Goal: Task Accomplishment & Management: Manage account settings

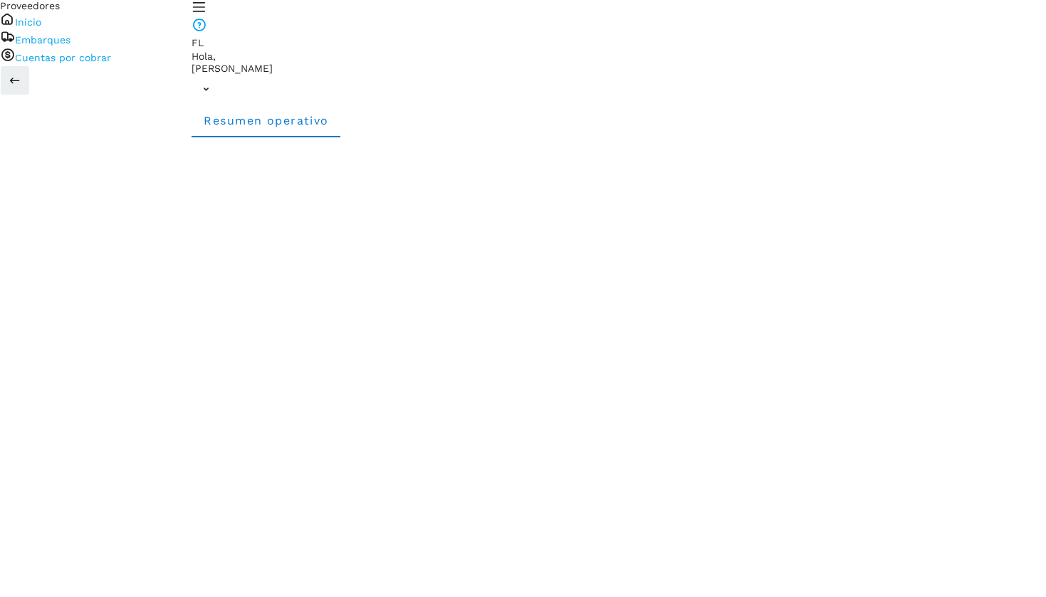
click at [51, 63] on link "Cuentas por cobrar" at bounding box center [63, 57] width 96 height 11
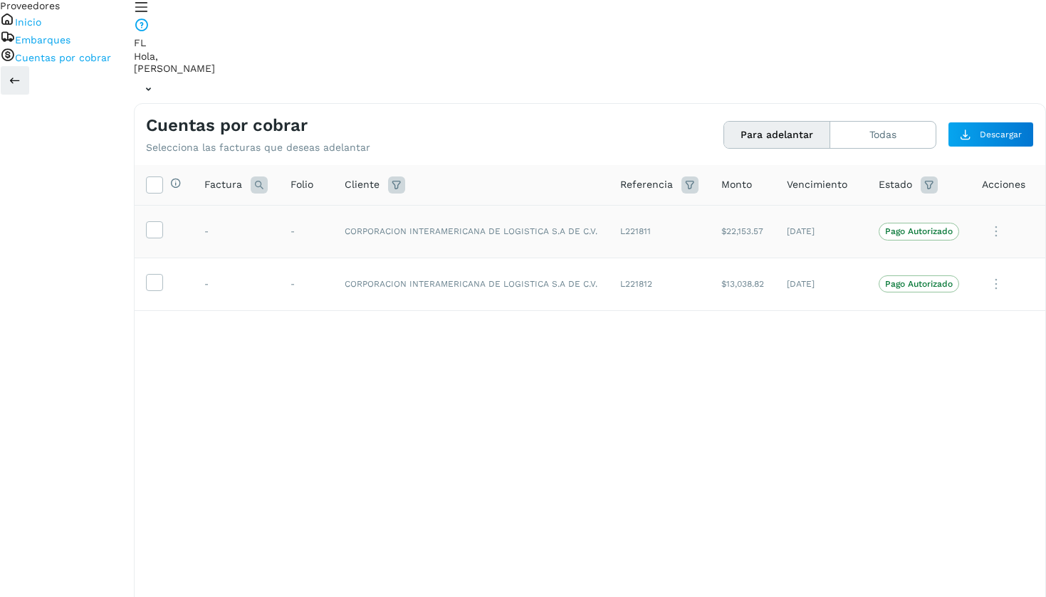
click at [193, 205] on td at bounding box center [164, 231] width 58 height 53
click at [162, 221] on icon at bounding box center [154, 228] width 15 height 15
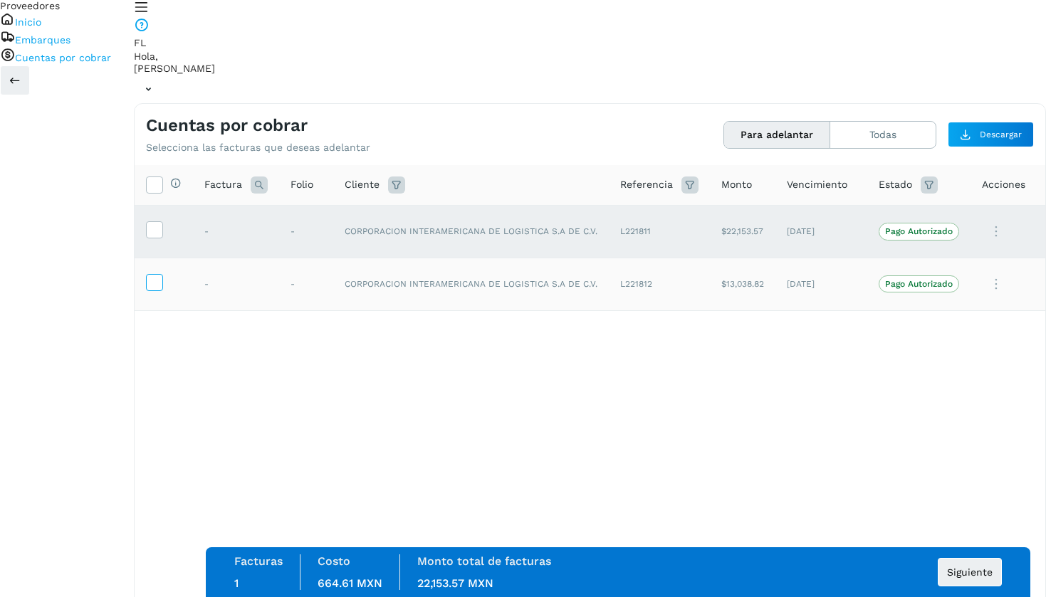
click at [162, 274] on icon at bounding box center [154, 281] width 15 height 15
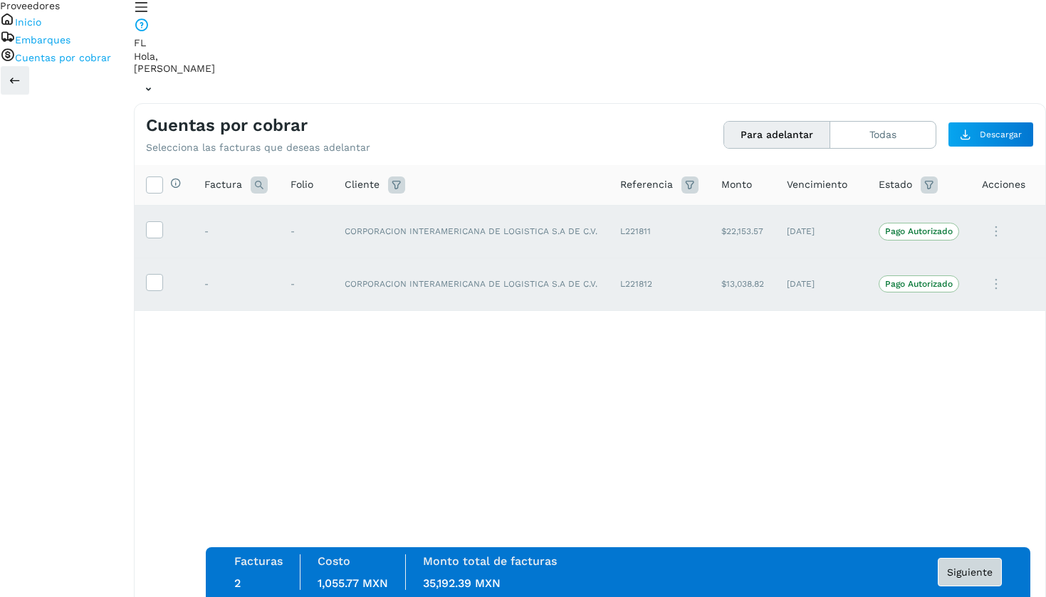
click at [954, 565] on button "Siguiente" at bounding box center [970, 572] width 64 height 28
click at [960, 574] on span "Siguiente" at bounding box center [970, 573] width 46 height 10
click at [895, 226] on p "Pago Autorizado" at bounding box center [919, 231] width 68 height 10
click at [982, 217] on icon at bounding box center [996, 231] width 28 height 29
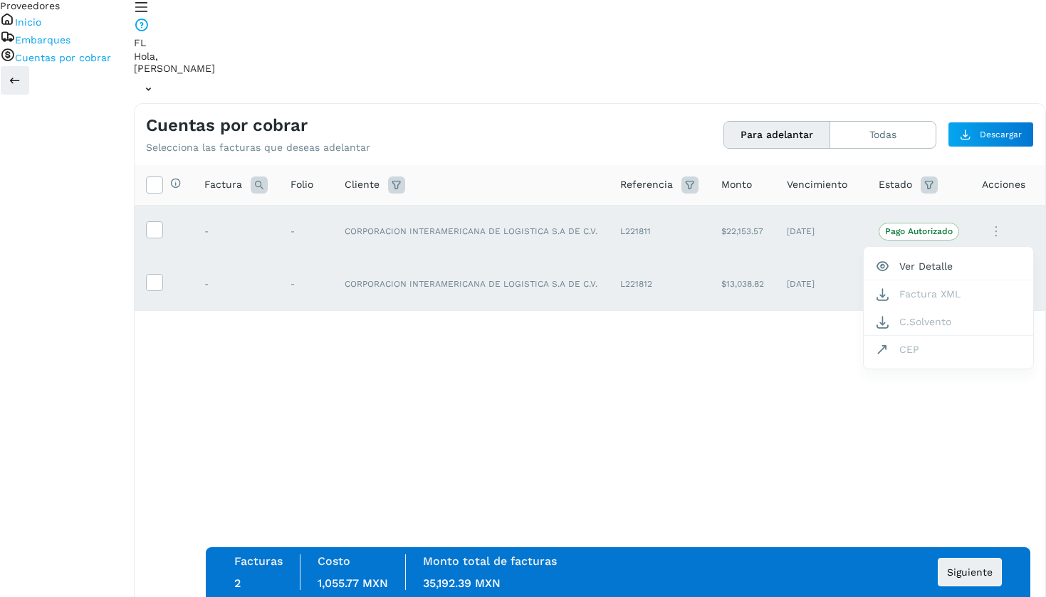
click at [799, 306] on div at bounding box center [523, 298] width 1046 height 597
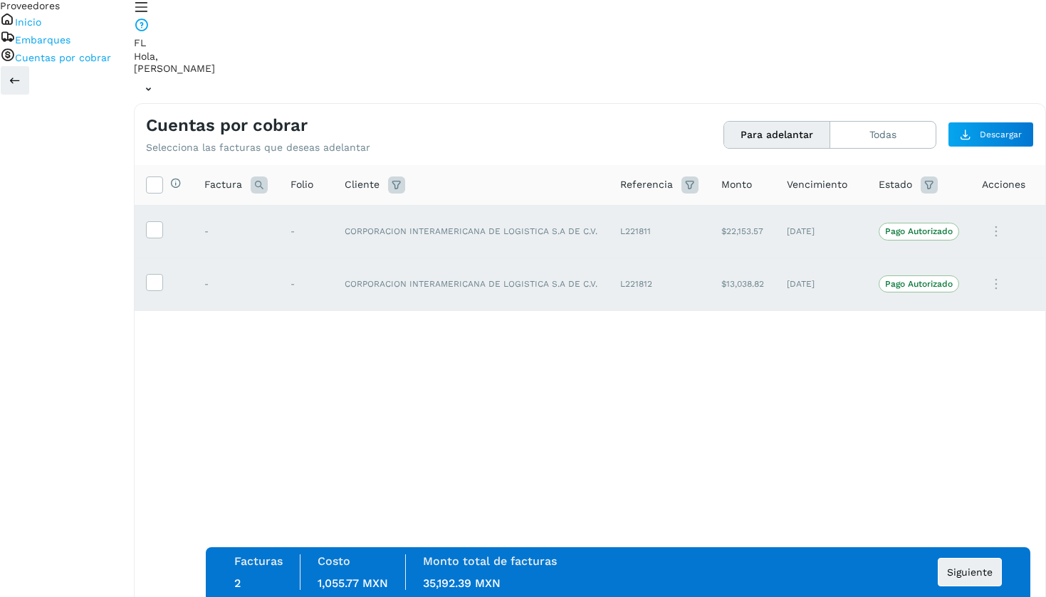
click at [611, 205] on td "L221811" at bounding box center [659, 231] width 101 height 53
click at [162, 177] on icon at bounding box center [154, 184] width 15 height 15
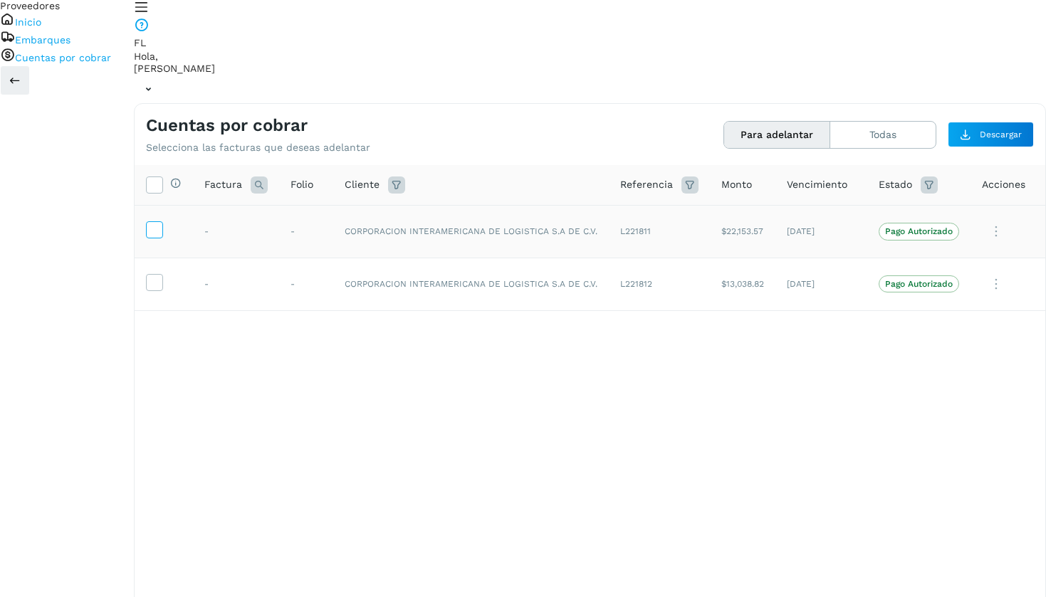
click at [162, 221] on icon at bounding box center [154, 228] width 15 height 15
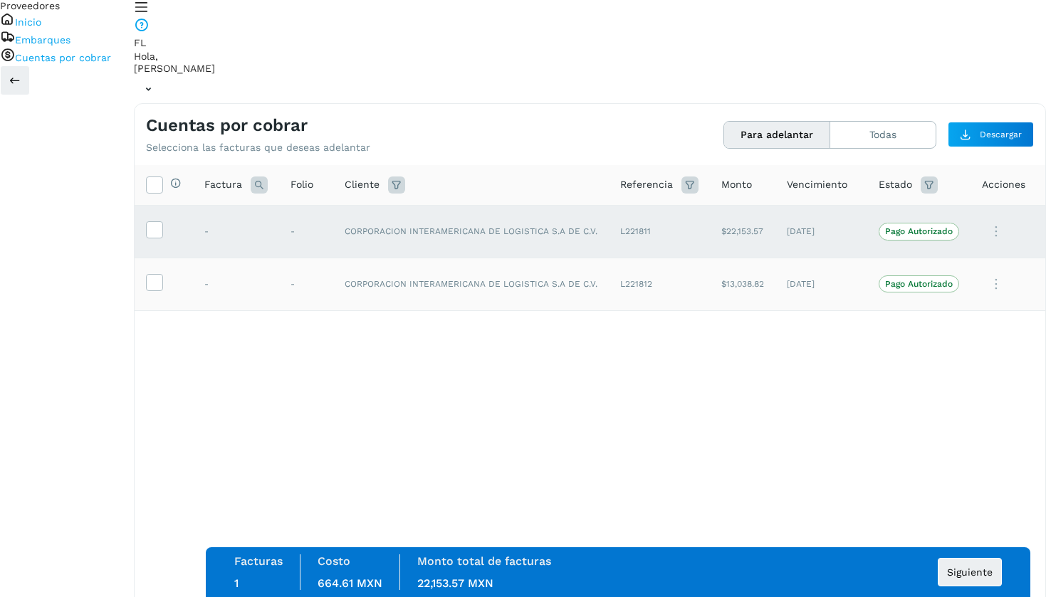
click at [193, 258] on td at bounding box center [164, 284] width 58 height 53
click at [162, 274] on icon at bounding box center [154, 281] width 15 height 15
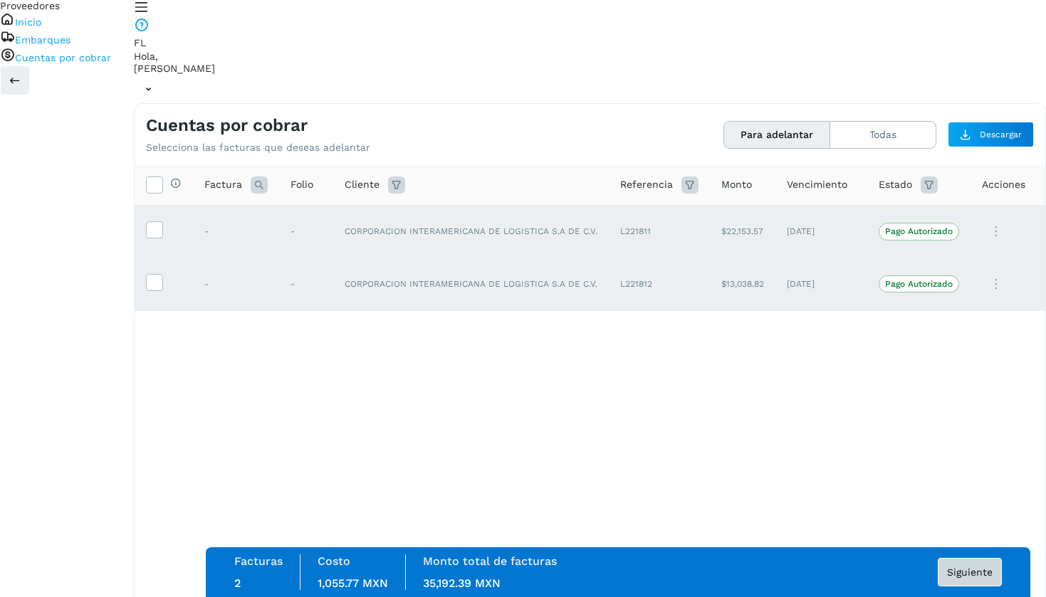
click at [950, 574] on span "Siguiente" at bounding box center [970, 573] width 46 height 10
click at [956, 569] on span "Siguiente" at bounding box center [970, 573] width 46 height 10
click at [163, 75] on icon at bounding box center [148, 89] width 29 height 29
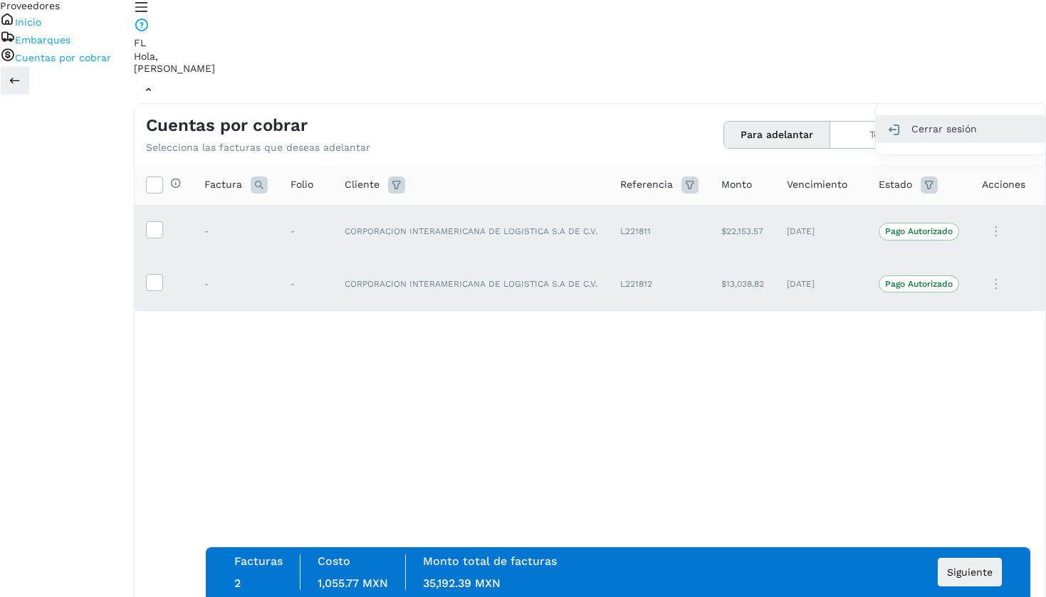
click at [905, 115] on div "Cerrar sesión" at bounding box center [960, 128] width 169 height 27
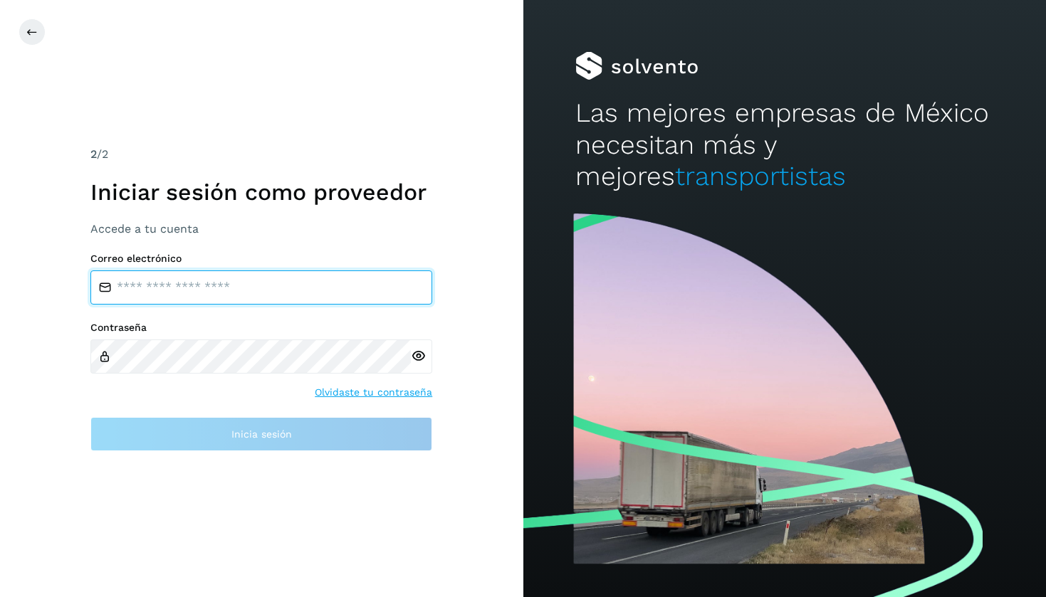
type input "**********"
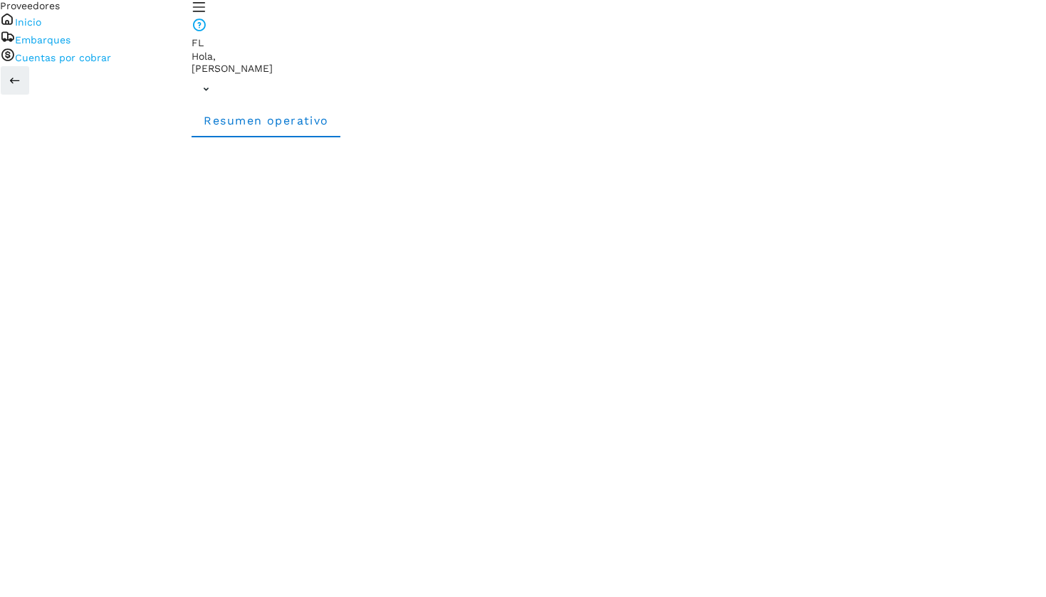
click at [65, 63] on link "Cuentas por cobrar" at bounding box center [63, 57] width 96 height 11
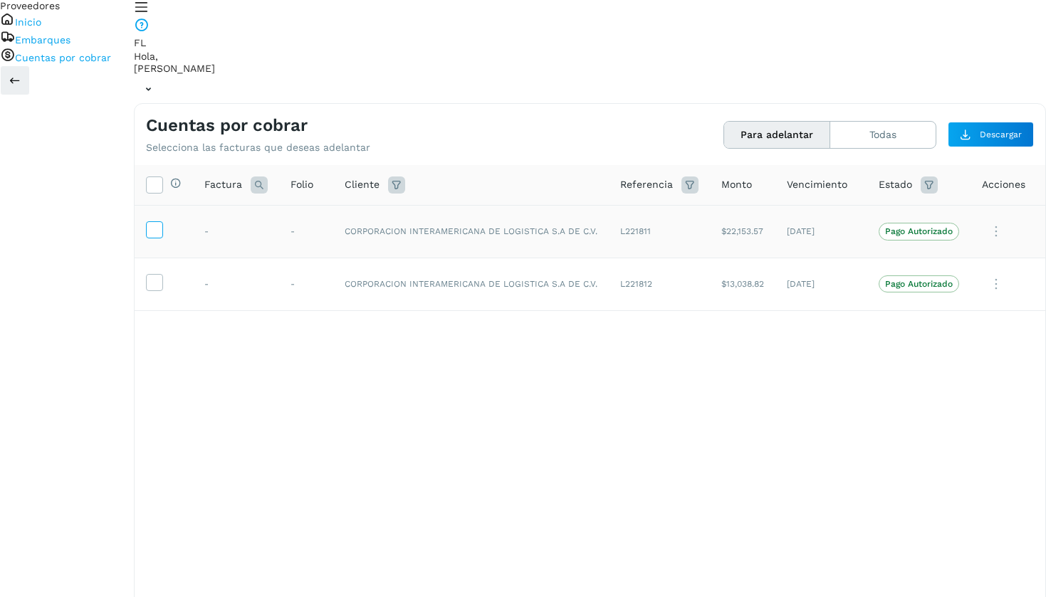
click at [162, 221] on icon at bounding box center [154, 228] width 15 height 15
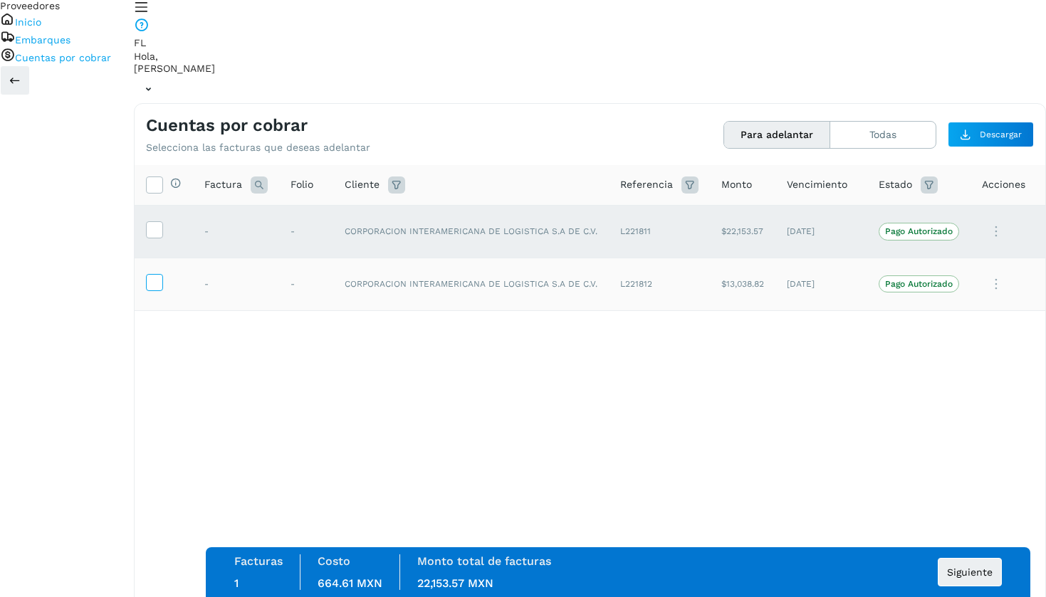
click at [162, 274] on icon at bounding box center [154, 281] width 15 height 15
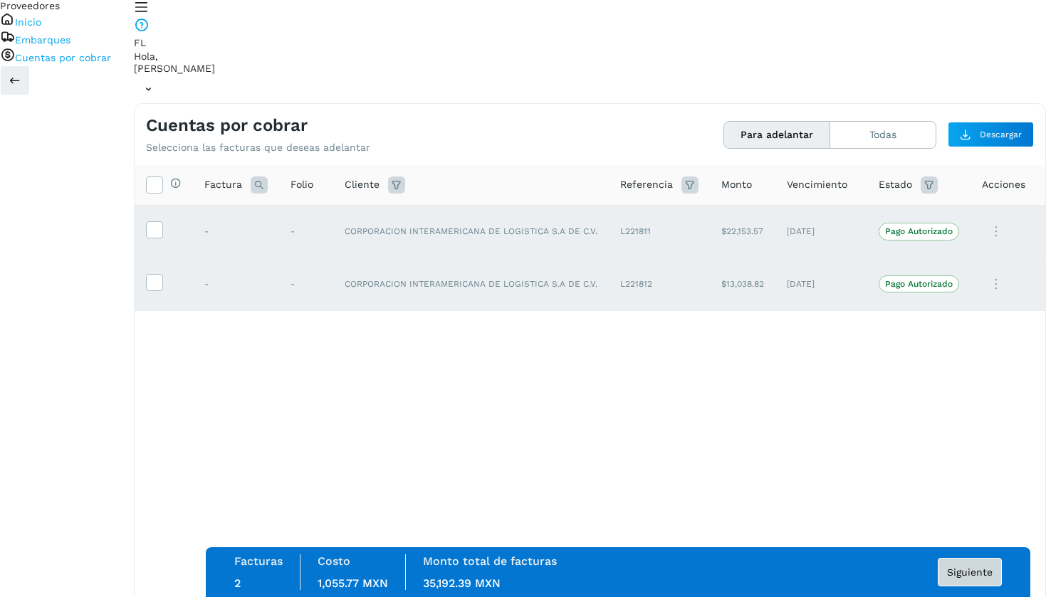
click at [963, 576] on span "Siguiente" at bounding box center [970, 573] width 46 height 10
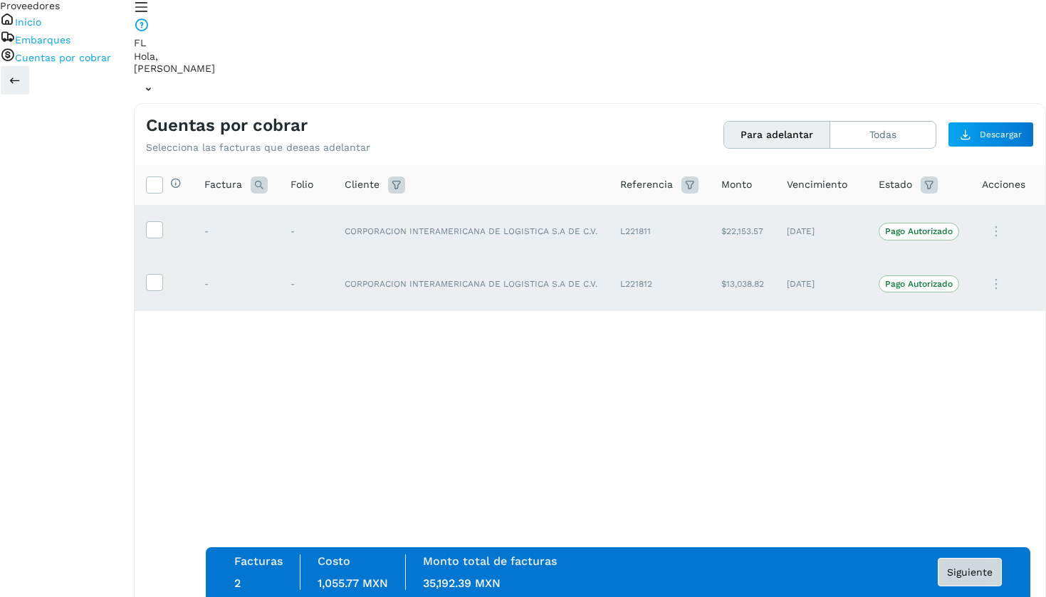
click at [963, 576] on span "Siguiente" at bounding box center [970, 573] width 46 height 10
click at [508, 585] on div "Monto total de facturas 35,192.39 MXN" at bounding box center [490, 573] width 168 height 36
